Goal: Check status

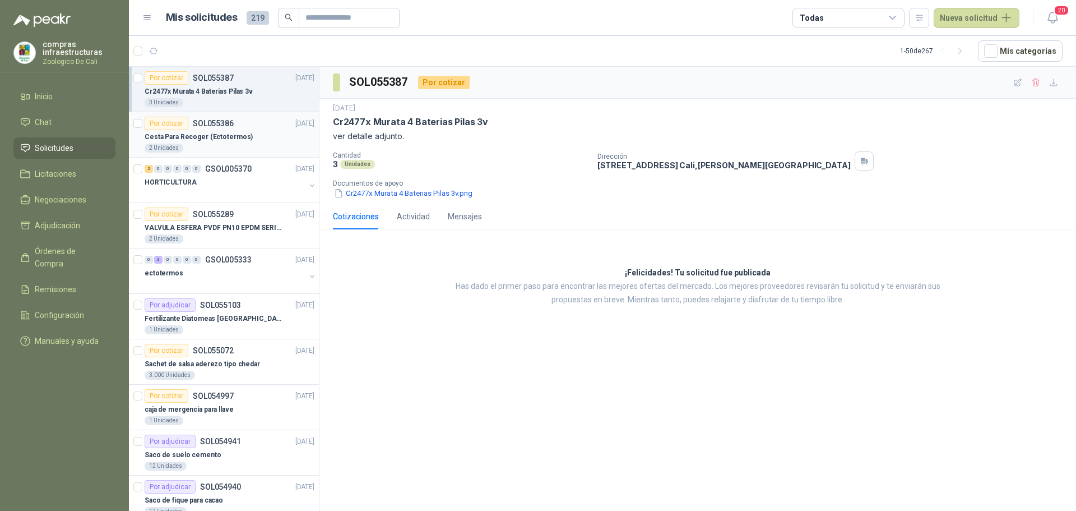
click at [238, 137] on p "Cesta Para Recoger (Ectotermos)" at bounding box center [199, 137] width 108 height 11
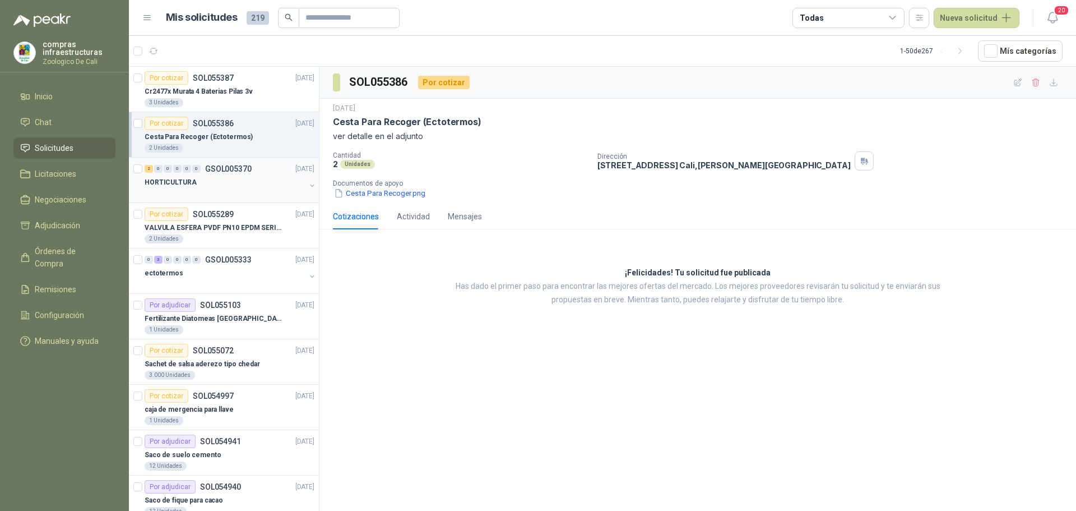
click at [246, 175] on div "2 0 0 0 0 0 GSOL005370 [DATE]" at bounding box center [231, 168] width 172 height 13
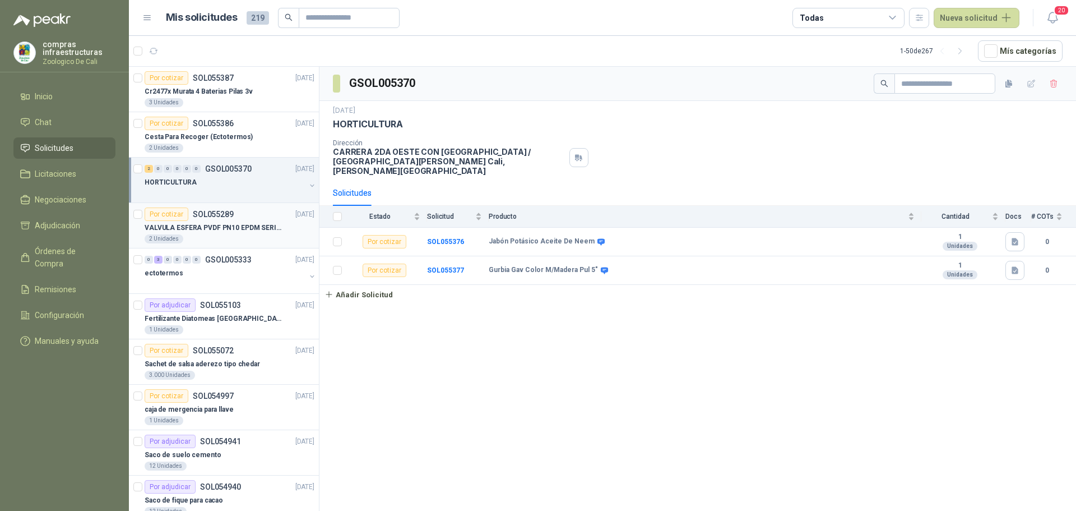
click at [239, 234] on div "2 Unidades" at bounding box center [230, 238] width 170 height 9
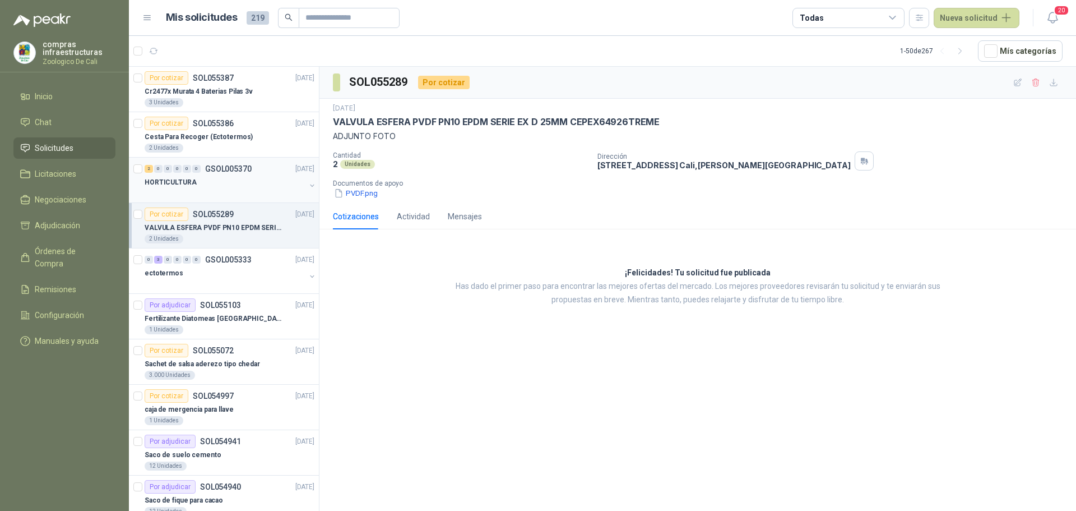
click at [215, 179] on div "HORTICULTURA" at bounding box center [225, 181] width 161 height 13
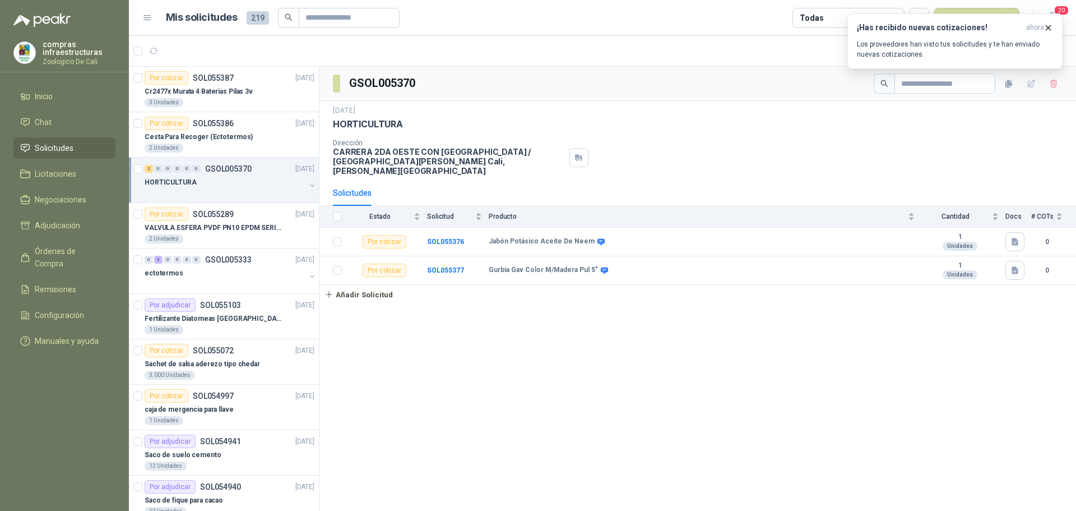
click at [68, 142] on span "Solicitudes" at bounding box center [54, 148] width 39 height 12
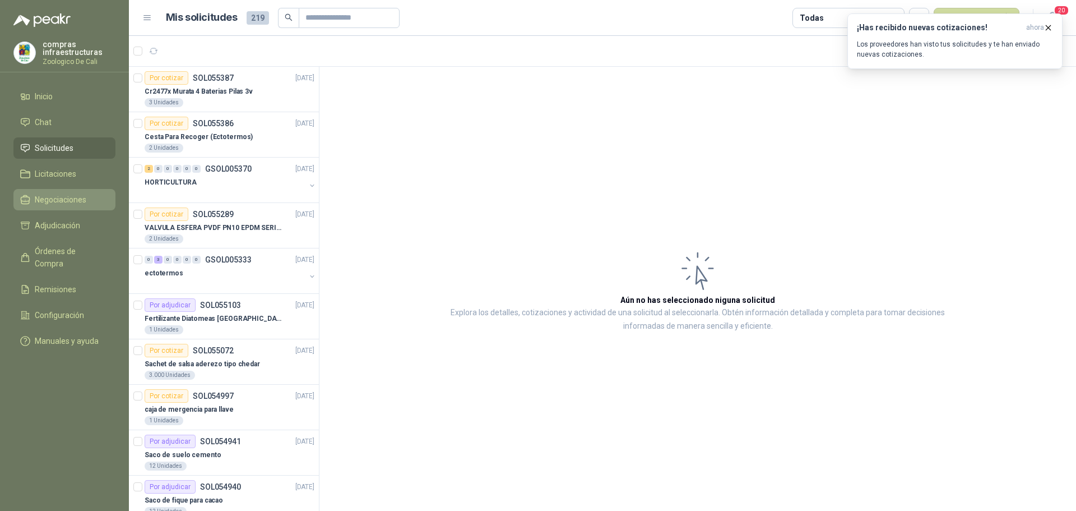
click at [57, 201] on span "Negociaciones" at bounding box center [61, 199] width 52 height 12
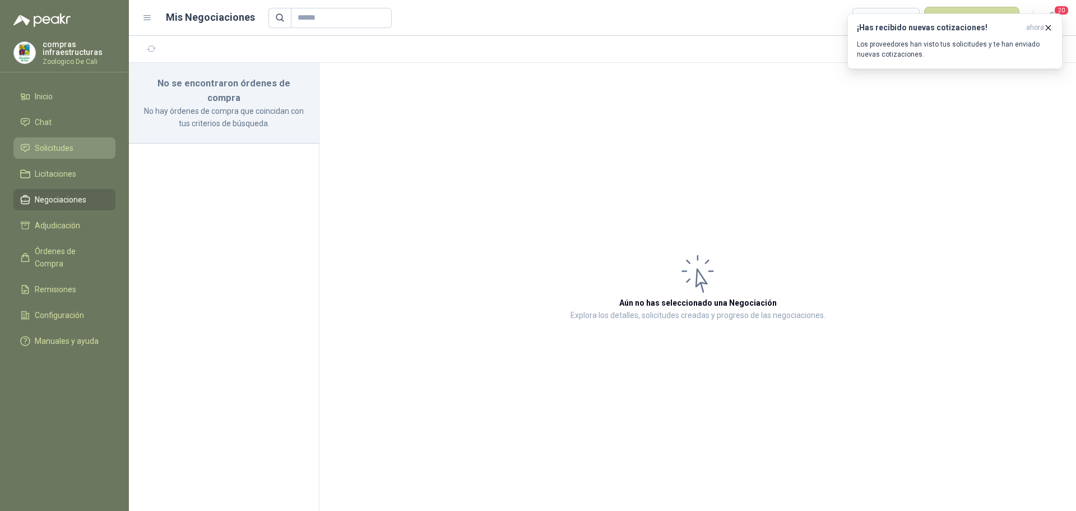
click at [76, 140] on link "Solicitudes" at bounding box center [64, 147] width 102 height 21
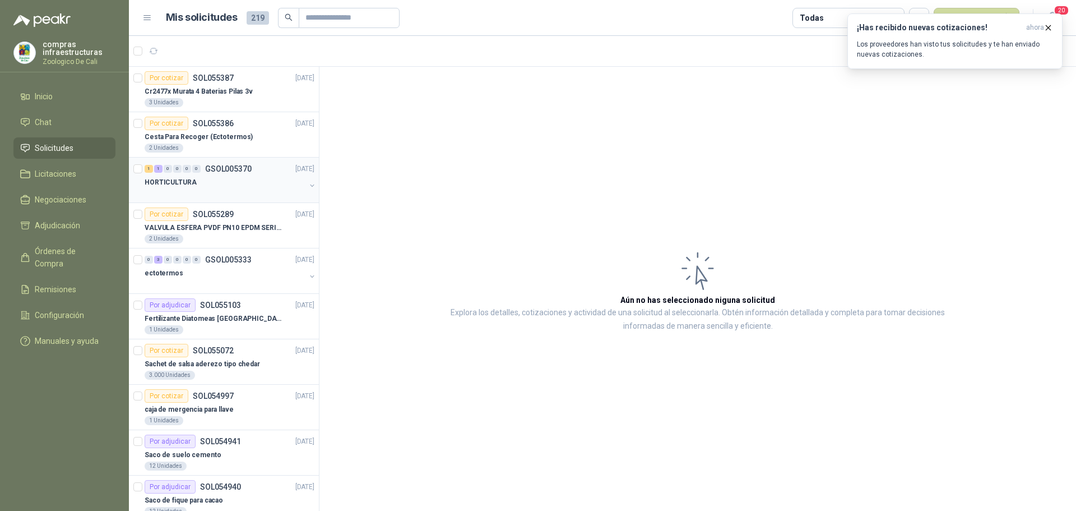
click at [203, 171] on div "1 1 0 0 0 0 GSOL005370" at bounding box center [198, 169] width 107 height 8
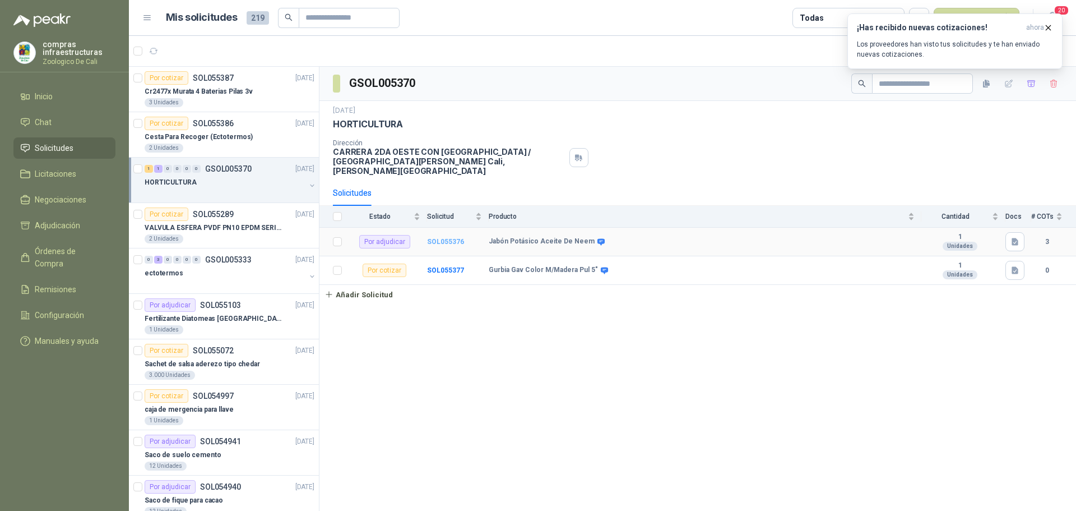
click at [453, 238] on b "SOL055376" at bounding box center [445, 242] width 37 height 8
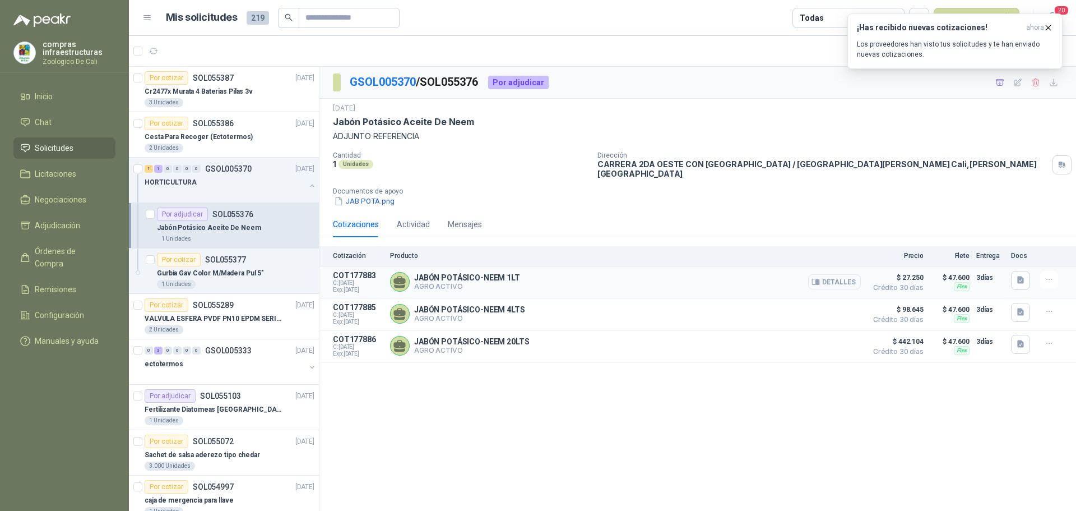
click at [838, 274] on button "Detalles" at bounding box center [834, 281] width 53 height 15
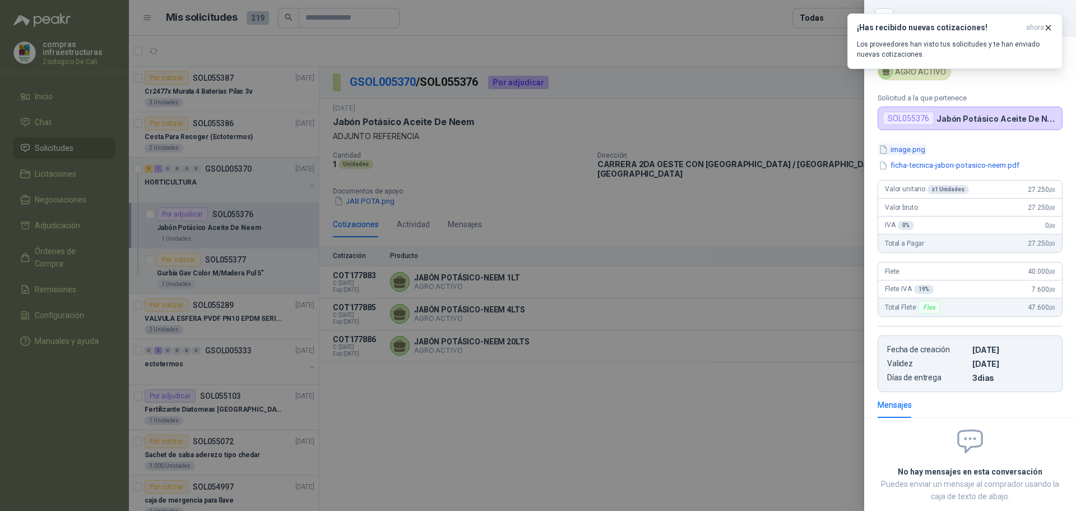
click at [905, 146] on button "image.png" at bounding box center [902, 149] width 49 height 12
click at [620, 378] on div at bounding box center [538, 255] width 1076 height 511
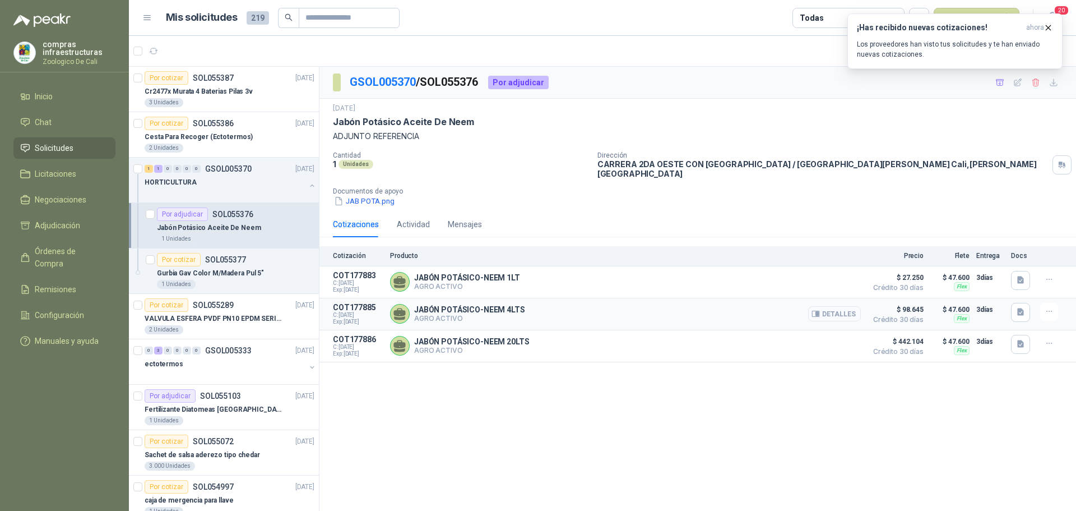
click at [835, 308] on button "Detalles" at bounding box center [834, 313] width 53 height 15
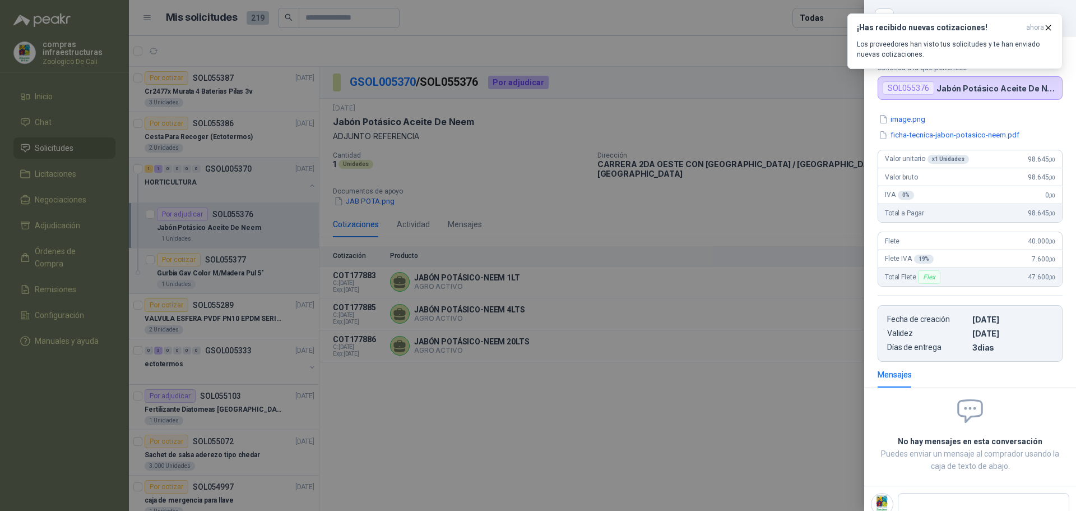
scroll to position [0, 0]
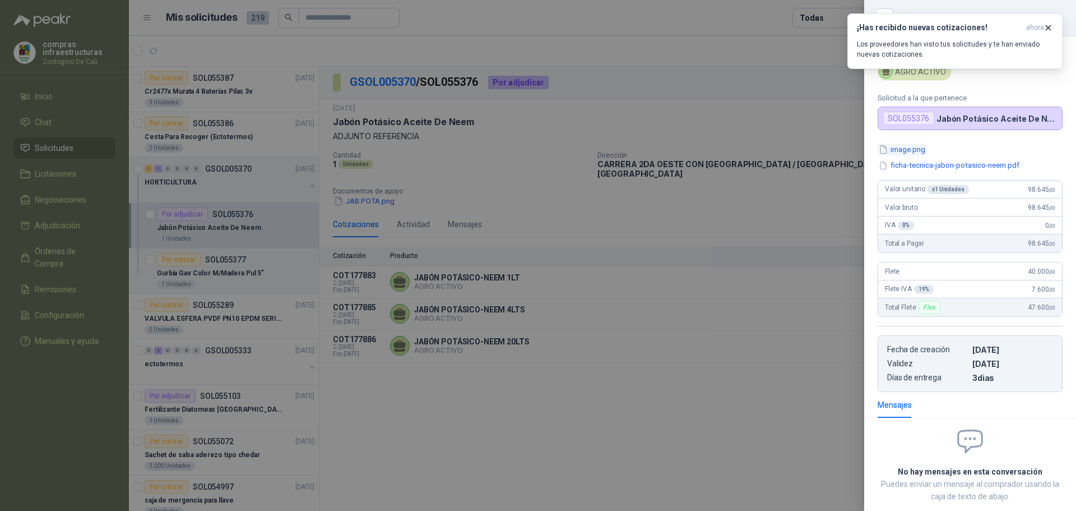
click at [907, 149] on button "image.png" at bounding box center [902, 149] width 49 height 12
click at [780, 413] on div at bounding box center [538, 255] width 1076 height 511
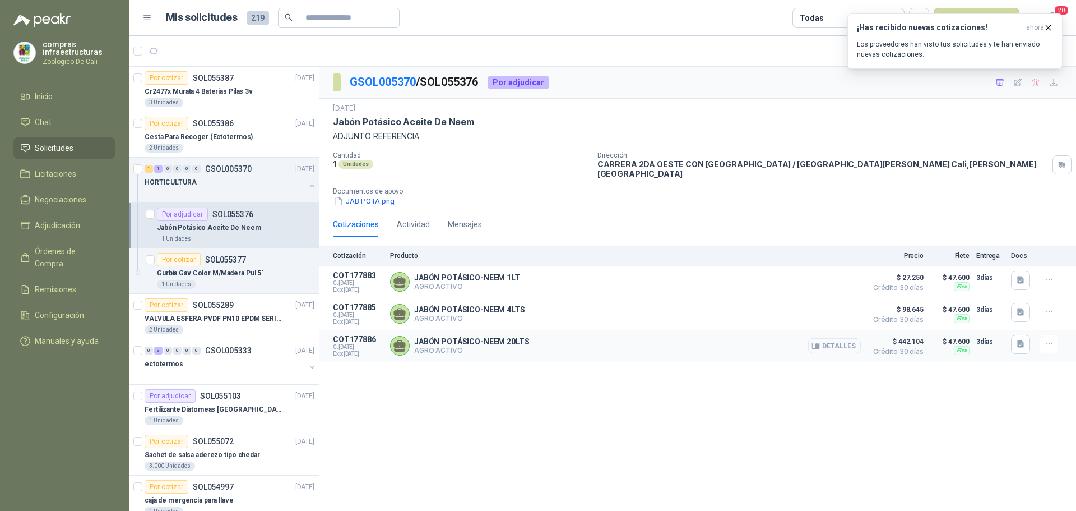
click at [813, 344] on button "Detalles" at bounding box center [834, 345] width 53 height 15
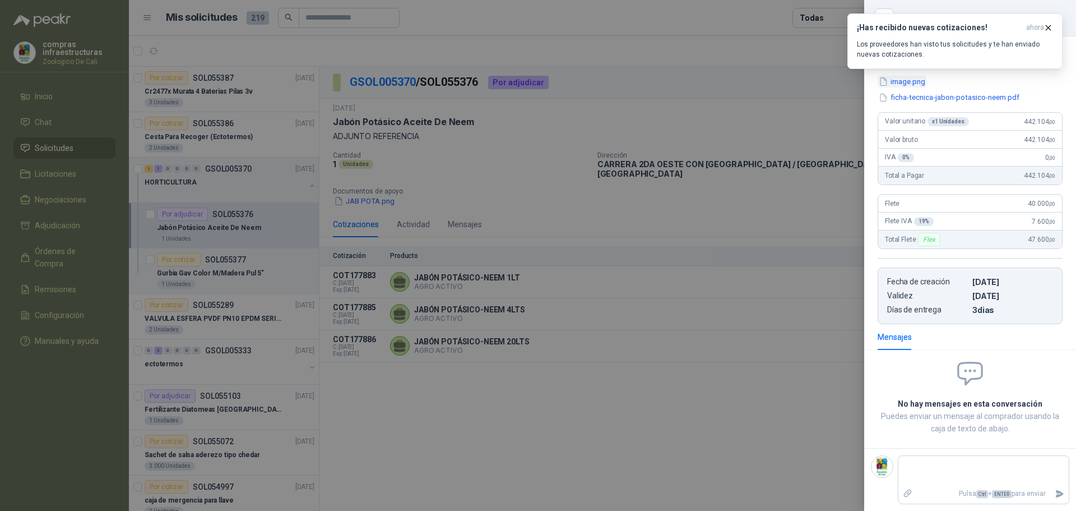
click at [908, 82] on button "image.png" at bounding box center [902, 82] width 49 height 12
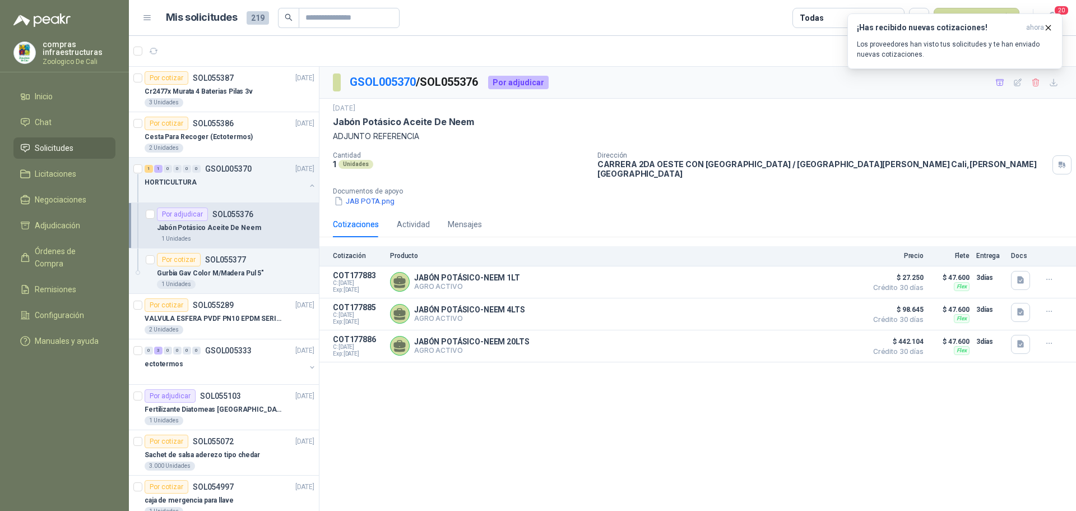
click at [372, 211] on div "Cotizaciones" at bounding box center [356, 224] width 46 height 26
click at [373, 195] on button "JAB POTA.png" at bounding box center [364, 201] width 63 height 12
click at [511, 404] on div "GSOL005370 / SOL055376 Por adjudicar [DATE] Jabón Potásico Aceite De Neem ADJUN…" at bounding box center [697, 291] width 757 height 448
click at [226, 235] on div "1 Unidades" at bounding box center [235, 238] width 157 height 9
click at [176, 119] on div "Por cotizar" at bounding box center [167, 123] width 44 height 13
